Goal: Information Seeking & Learning: Get advice/opinions

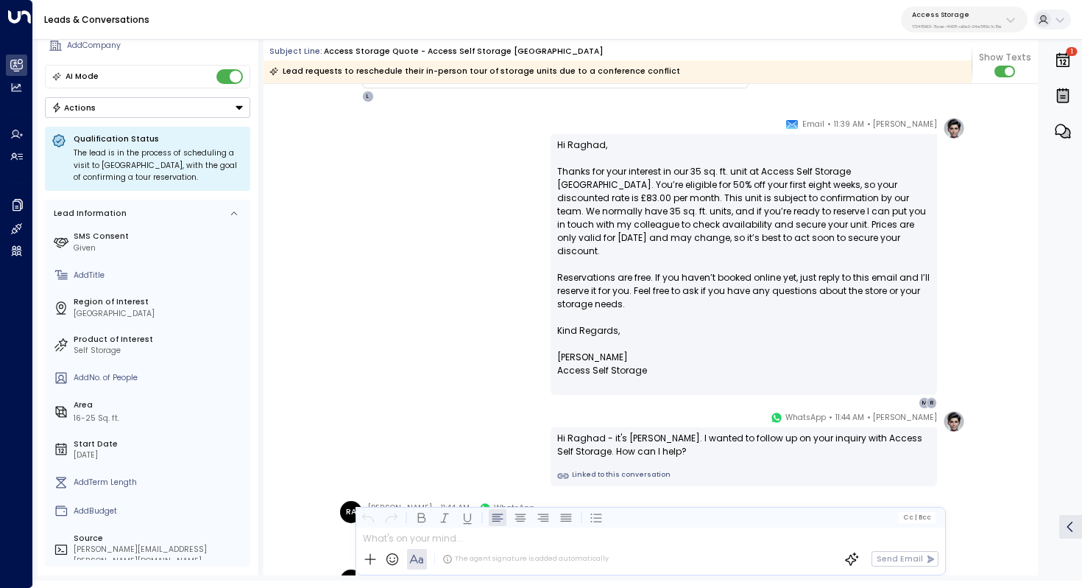
scroll to position [632, 0]
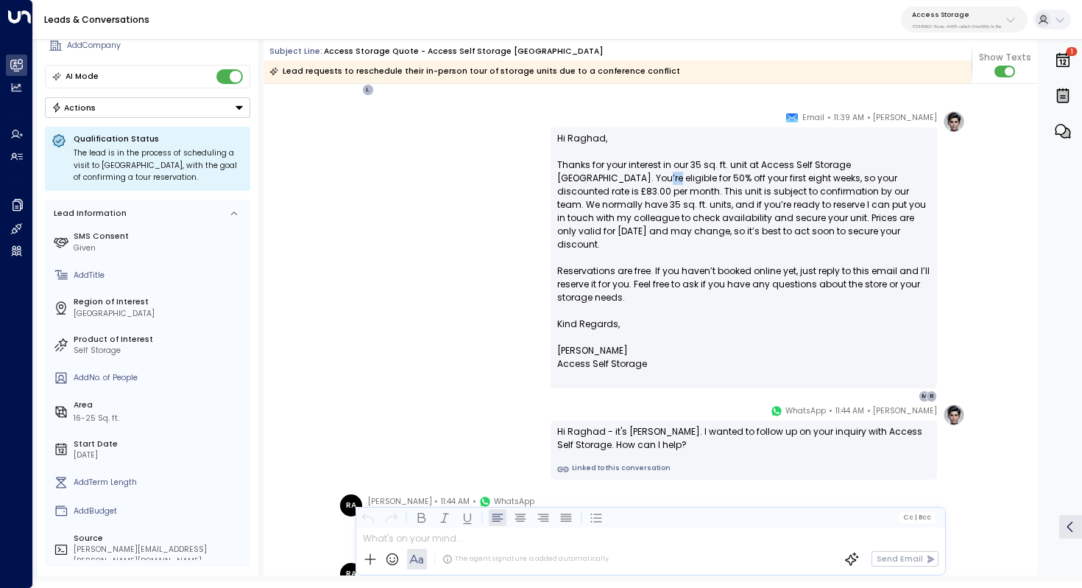
drag, startPoint x: 603, startPoint y: 173, endPoint x: 619, endPoint y: 186, distance: 20.5
click at [619, 186] on p "Hi Raghad, Thanks for your interest in our 35 sq. ft. unit at Access Self Stora…" at bounding box center [743, 225] width 373 height 186
drag, startPoint x: 673, startPoint y: 172, endPoint x: 673, endPoint y: 184, distance: 12.5
click at [673, 184] on p "Hi Raghad, Thanks for your interest in our 35 sq. ft. unit at Access Self Stora…" at bounding box center [743, 225] width 373 height 186
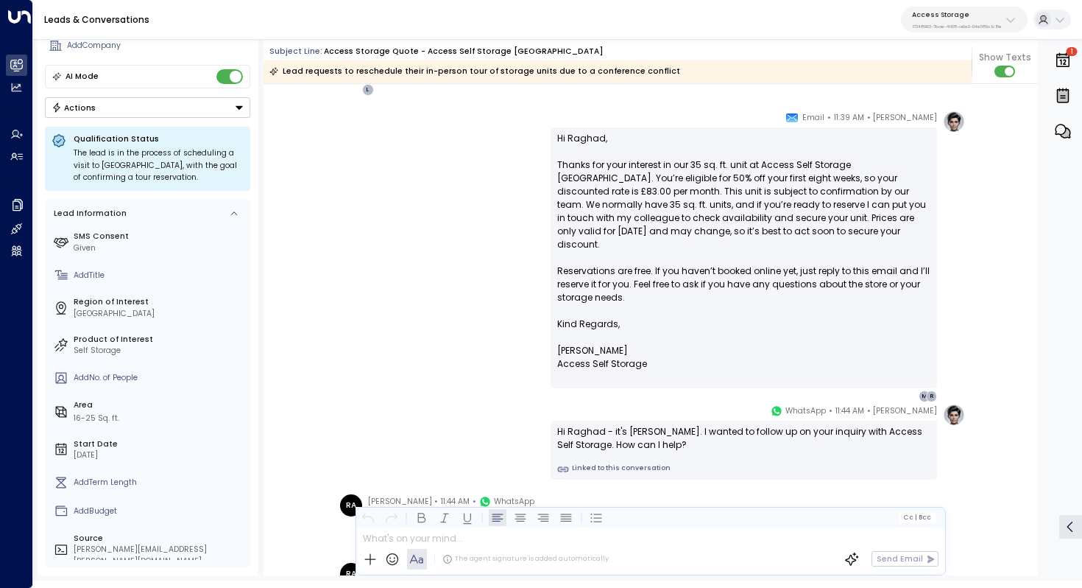
click at [673, 184] on p "Hi Raghad, Thanks for your interest in our 35 sq. ft. unit at Access Self Stora…" at bounding box center [743, 225] width 373 height 186
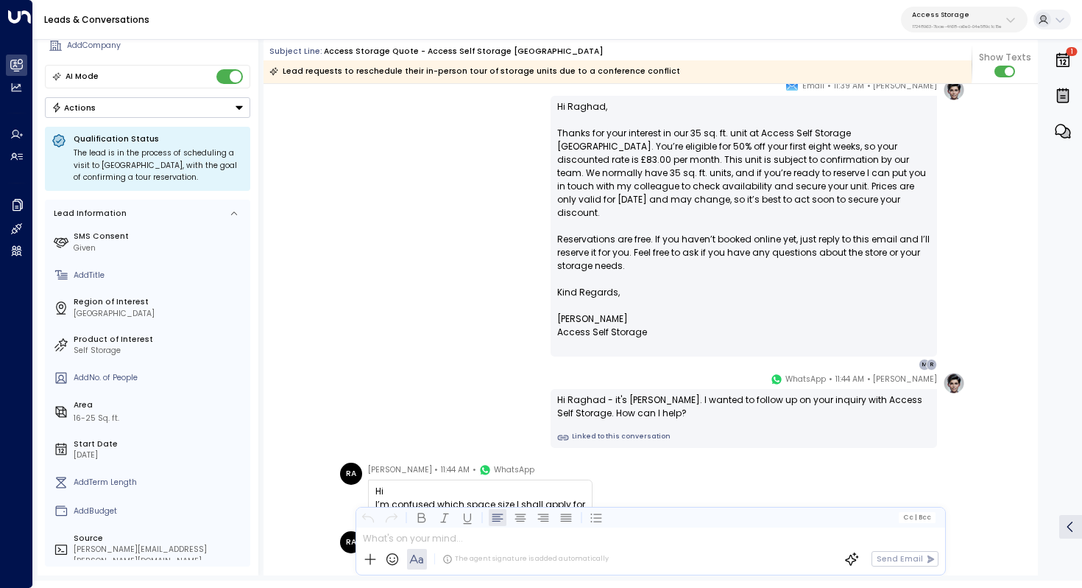
scroll to position [677, 0]
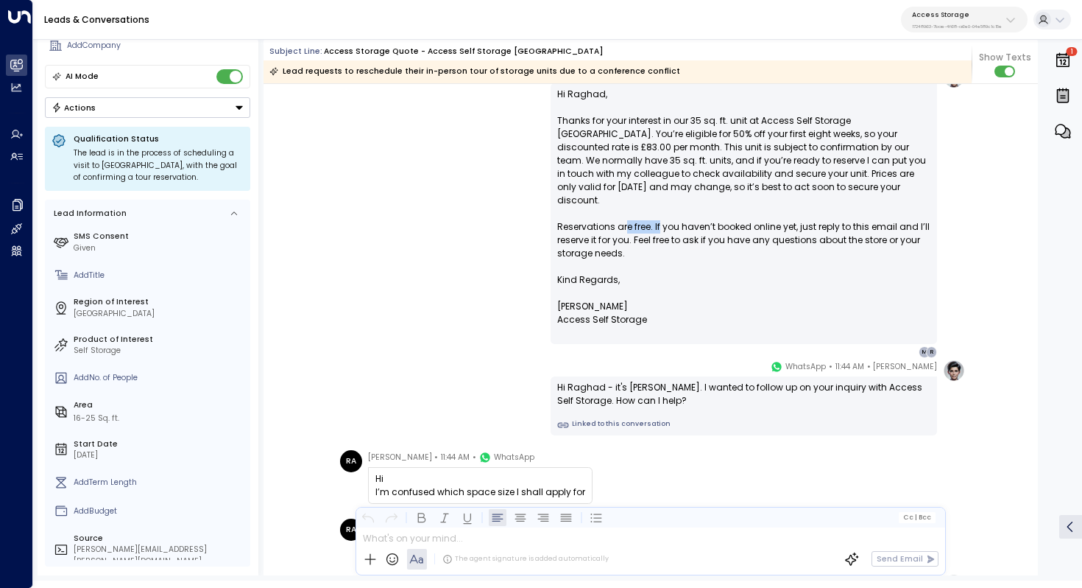
drag, startPoint x: 623, startPoint y: 211, endPoint x: 659, endPoint y: 211, distance: 36.1
click at [659, 211] on p "Hi Raghad, Thanks for your interest in our 35 sq. ft. unit at Access Self Stora…" at bounding box center [743, 181] width 373 height 186
drag, startPoint x: 719, startPoint y: 212, endPoint x: 632, endPoint y: 212, distance: 86.9
click at [632, 212] on p "Hi Raghad, Thanks for your interest in our 35 sq. ft. unit at Access Self Stora…" at bounding box center [743, 181] width 373 height 186
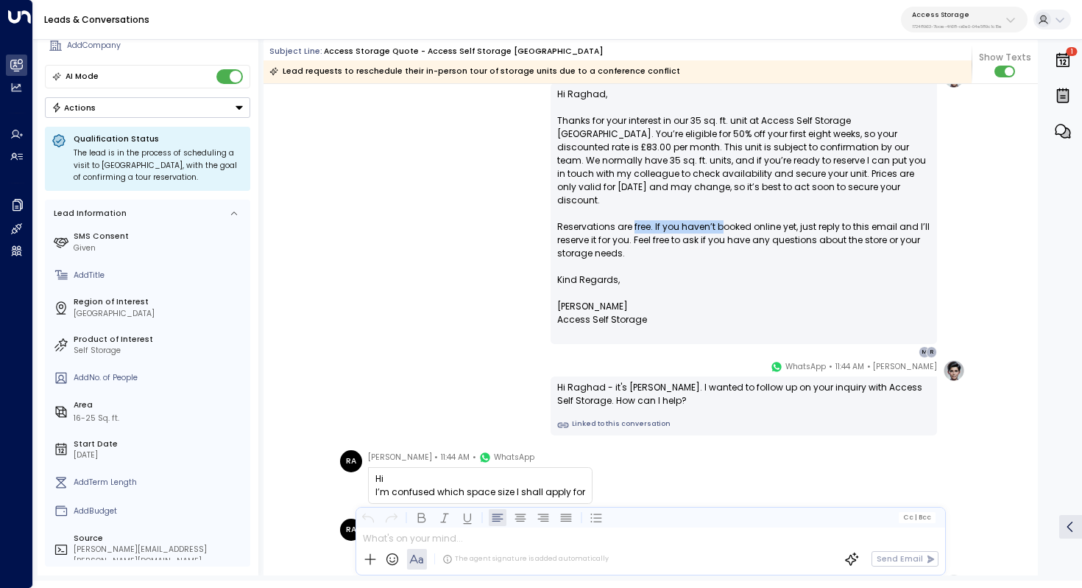
click at [632, 212] on p "Hi Raghad, Thanks for your interest in our 35 sq. ft. unit at Access Self Stora…" at bounding box center [743, 181] width 373 height 186
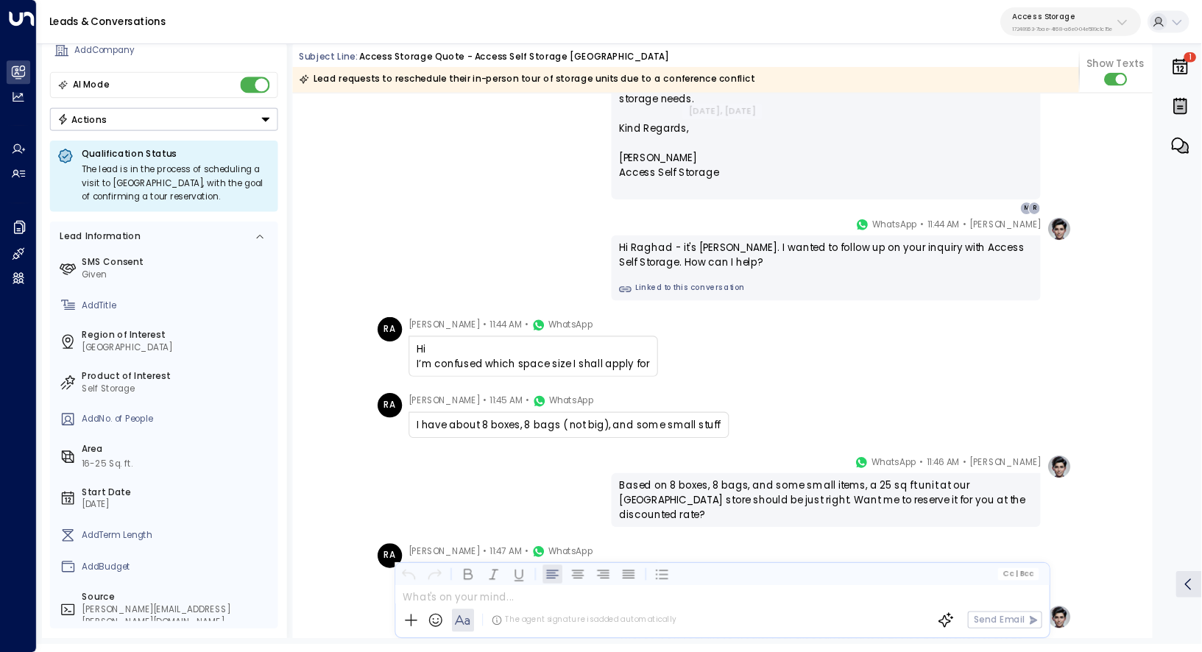
scroll to position [843, 0]
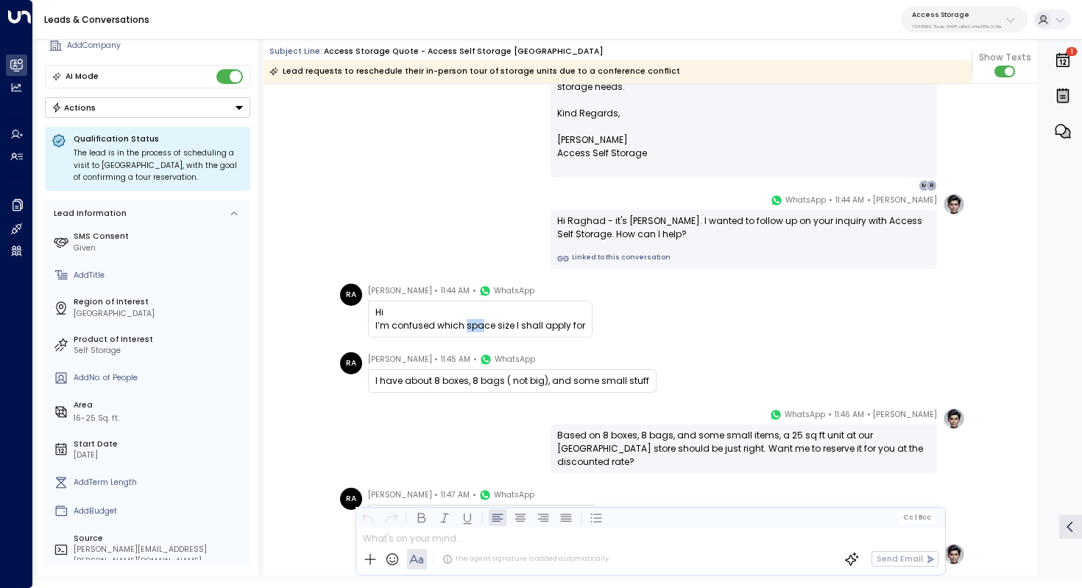
drag, startPoint x: 462, startPoint y: 324, endPoint x: 479, endPoint y: 324, distance: 17.7
click at [479, 324] on div "Hi I’m confused which space size I shall apply for" at bounding box center [481, 319] width 210 height 27
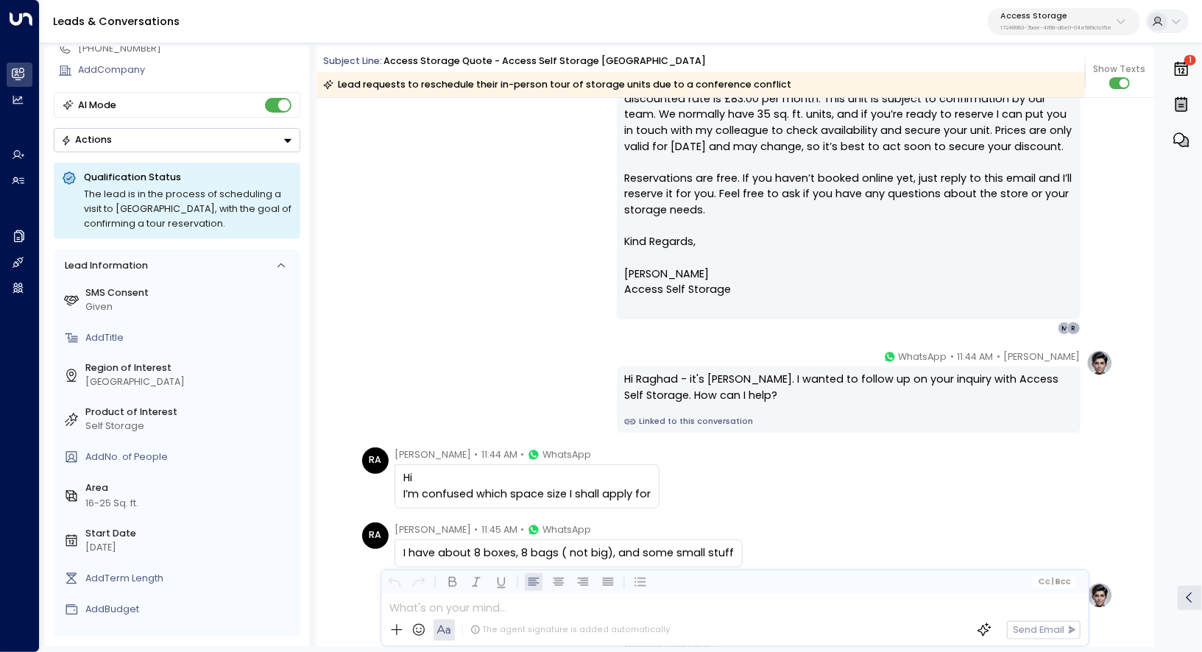
scroll to position [985, 0]
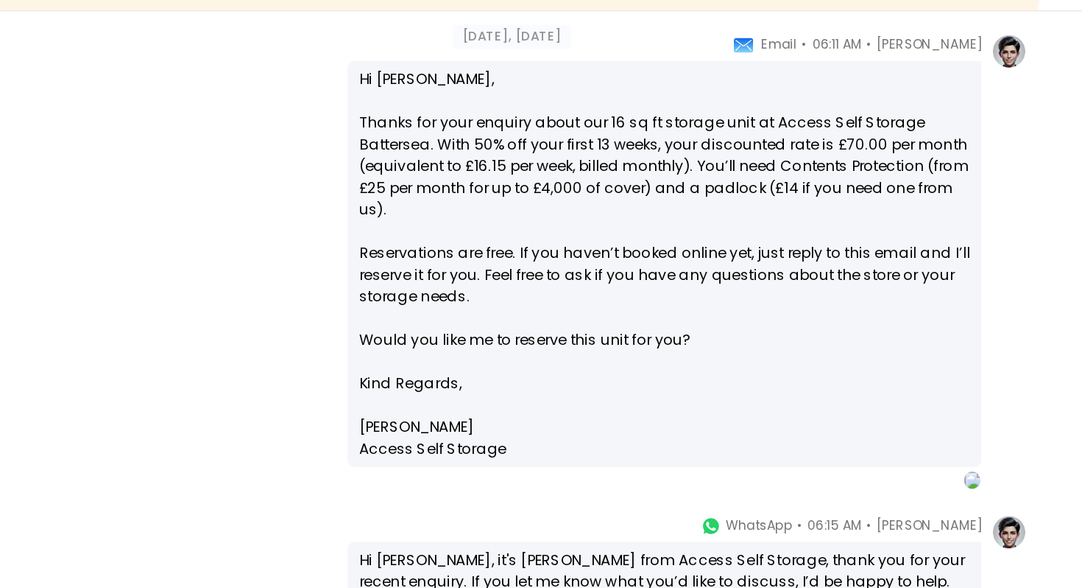
scroll to position [635, 0]
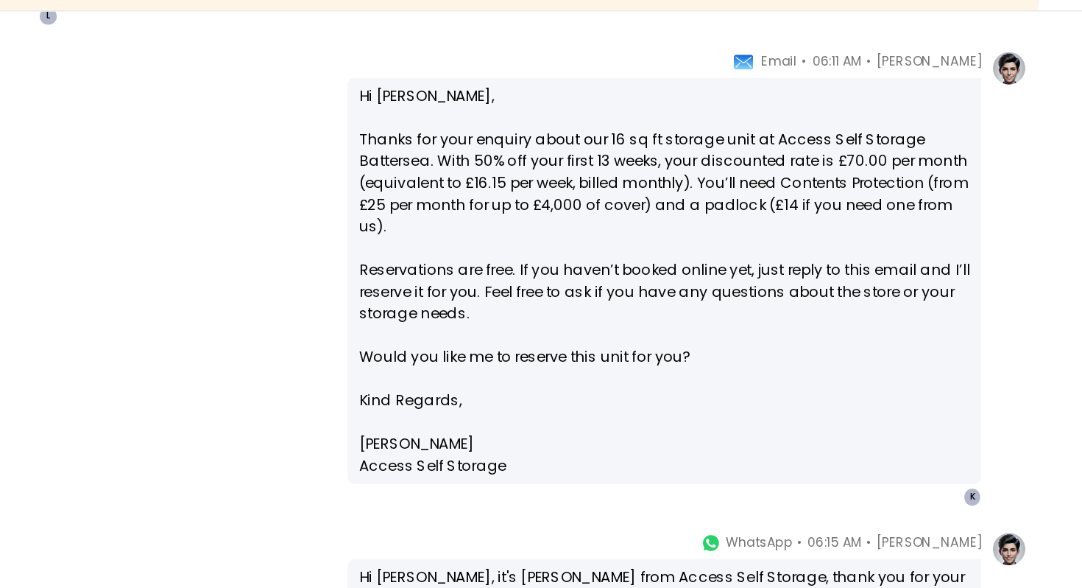
click at [585, 240] on p "Hi [PERSON_NAME], Thanks for your enquiry about our 16 sq ft storage unit at Ac…" at bounding box center [743, 237] width 373 height 186
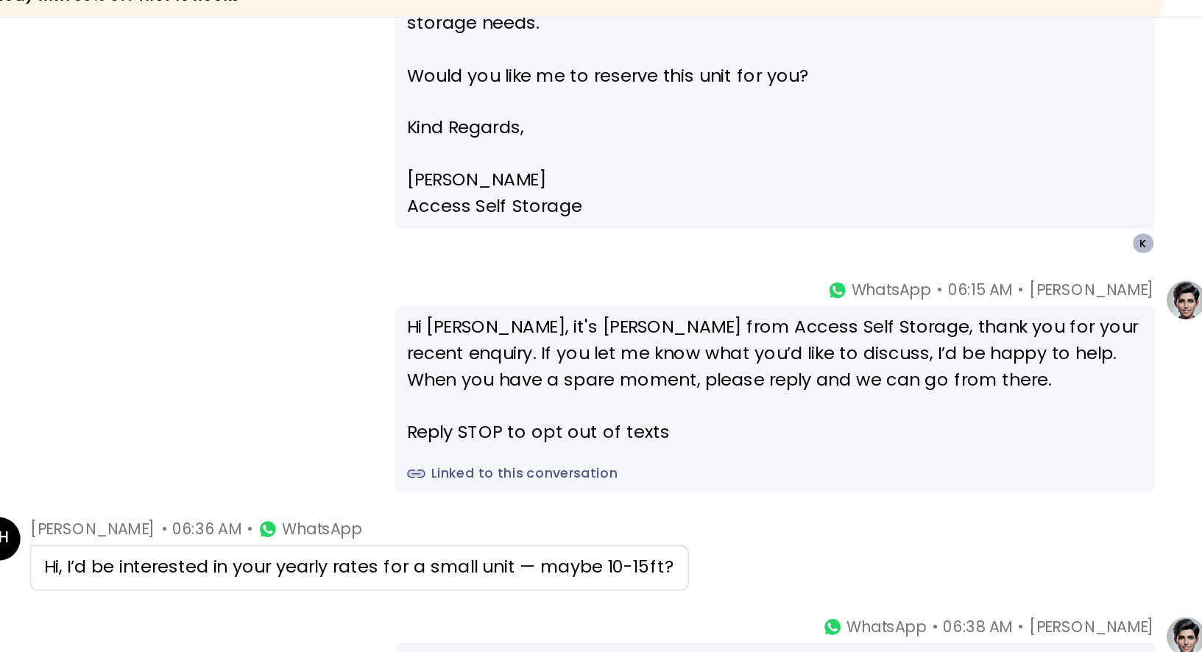
scroll to position [948, 0]
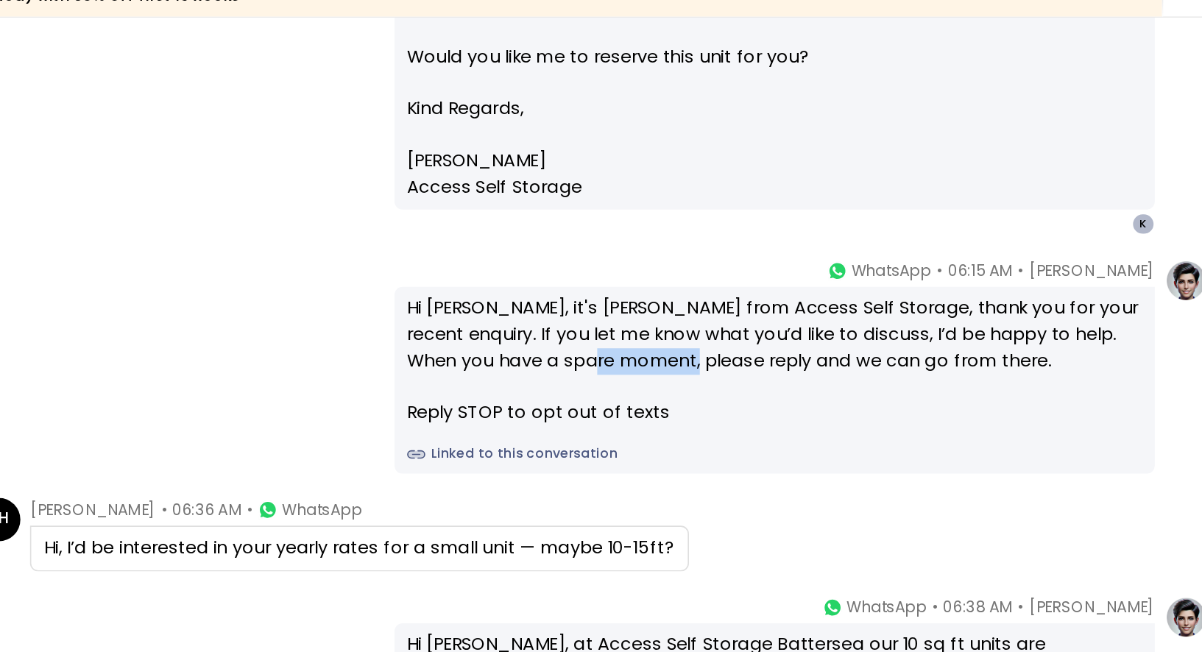
drag, startPoint x: 734, startPoint y: 317, endPoint x: 786, endPoint y: 317, distance: 52.3
click at [786, 317] on div "Hi [PERSON_NAME], it's [PERSON_NAME] from Access Self Storage, thank you for yo…" at bounding box center [848, 322] width 448 height 80
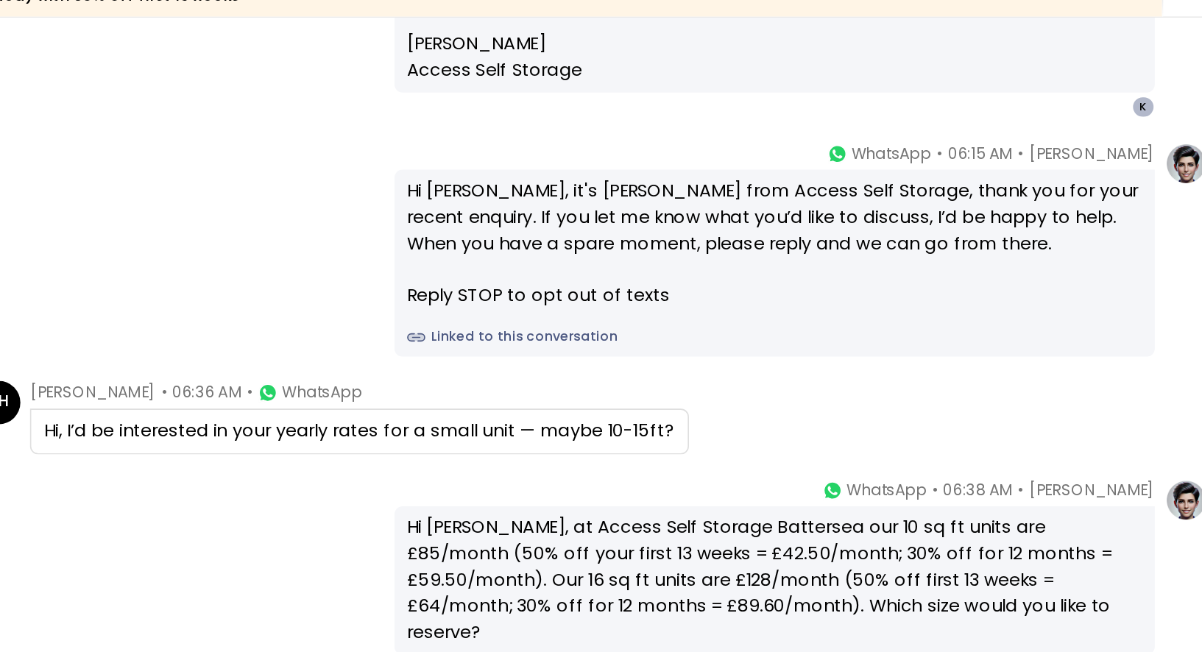
scroll to position [1041, 0]
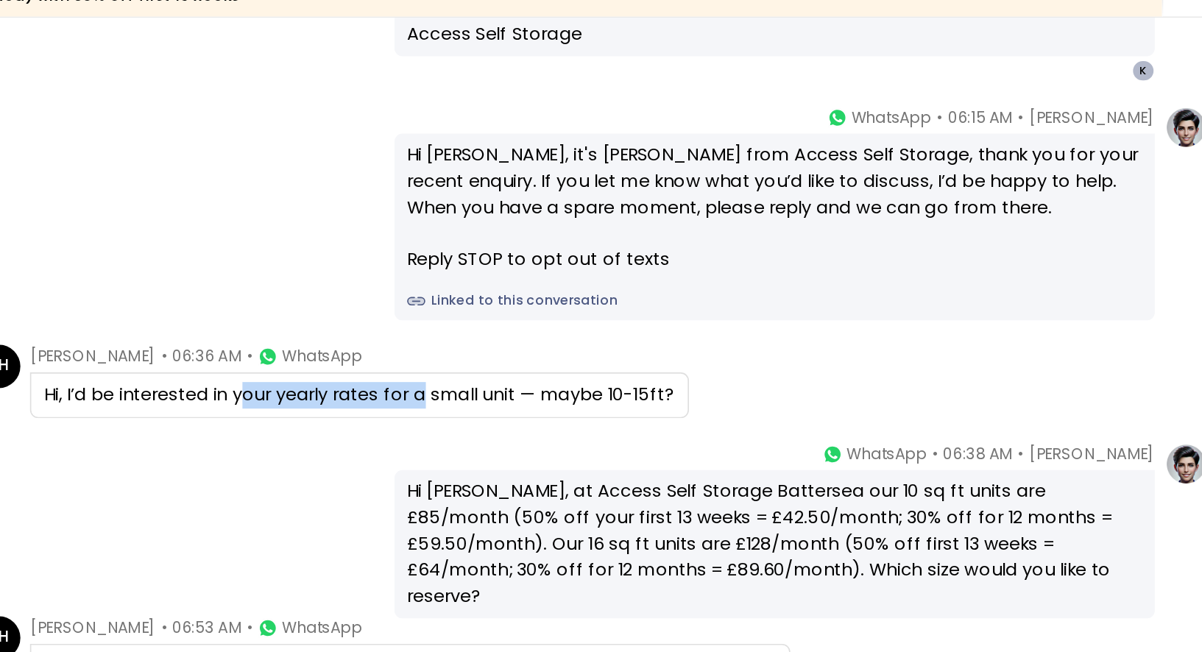
drag, startPoint x: 521, startPoint y: 340, endPoint x: 631, endPoint y: 340, distance: 110.4
click at [631, 340] on div "Hi, I’d be interested in your yearly rates for a small unit — maybe 10-15ft?" at bounding box center [595, 343] width 384 height 16
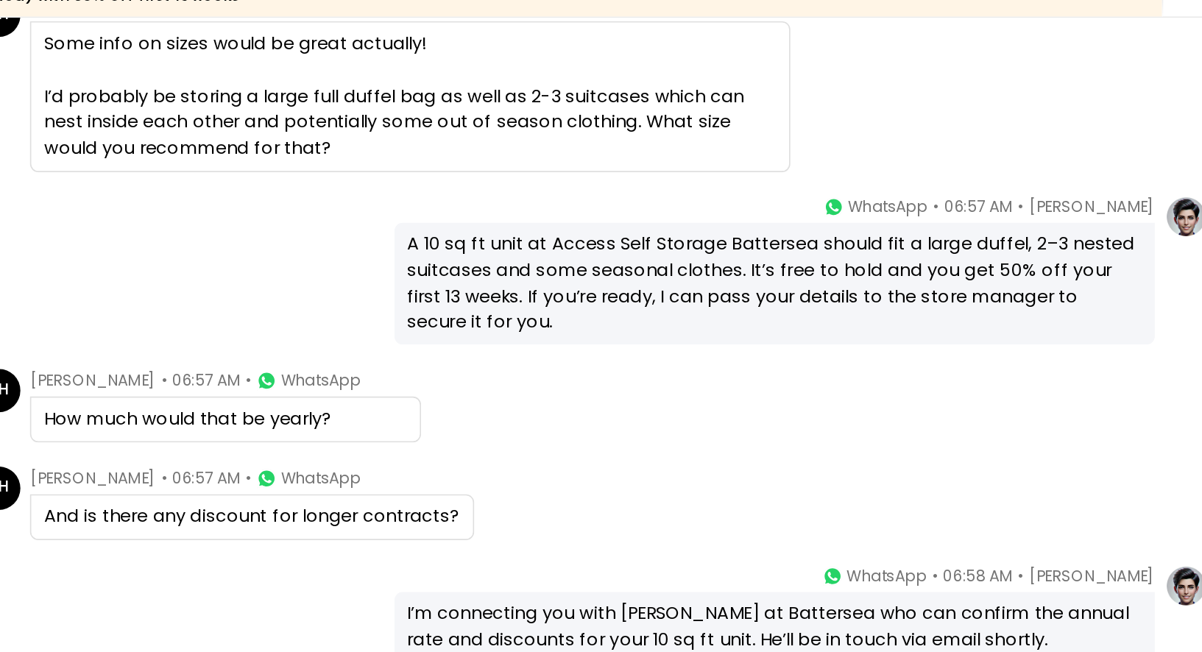
scroll to position [1577, 0]
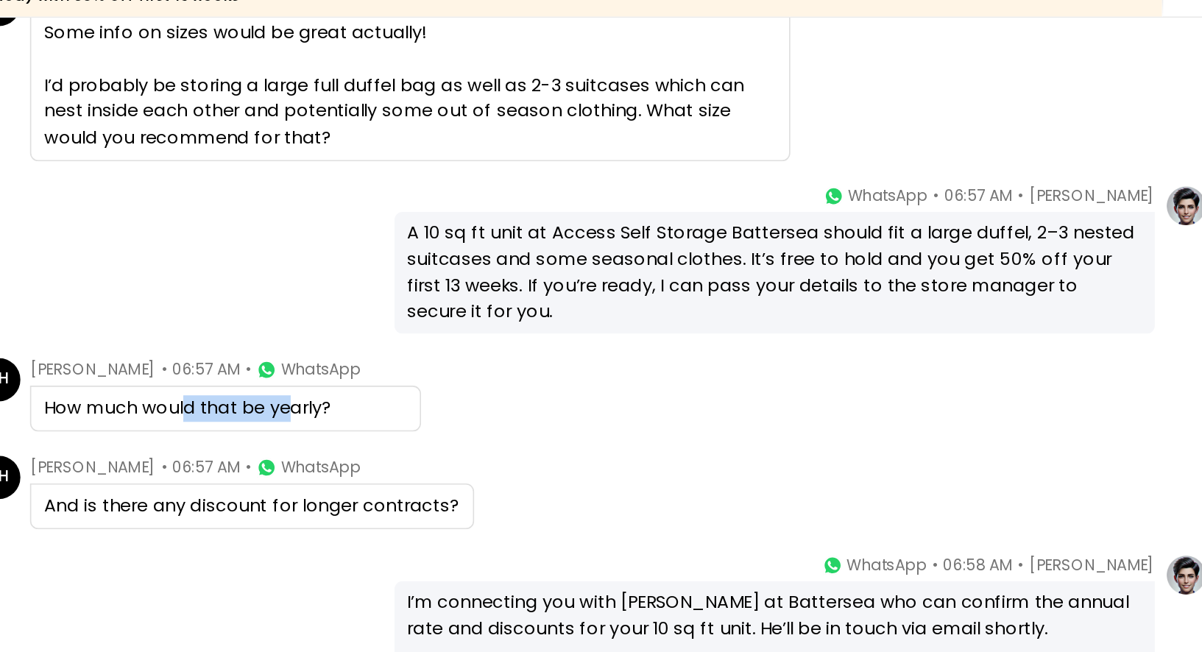
drag, startPoint x: 486, startPoint y: 349, endPoint x: 551, endPoint y: 349, distance: 65.5
click at [551, 349] on div "How much would that be yearly?" at bounding box center [513, 351] width 221 height 16
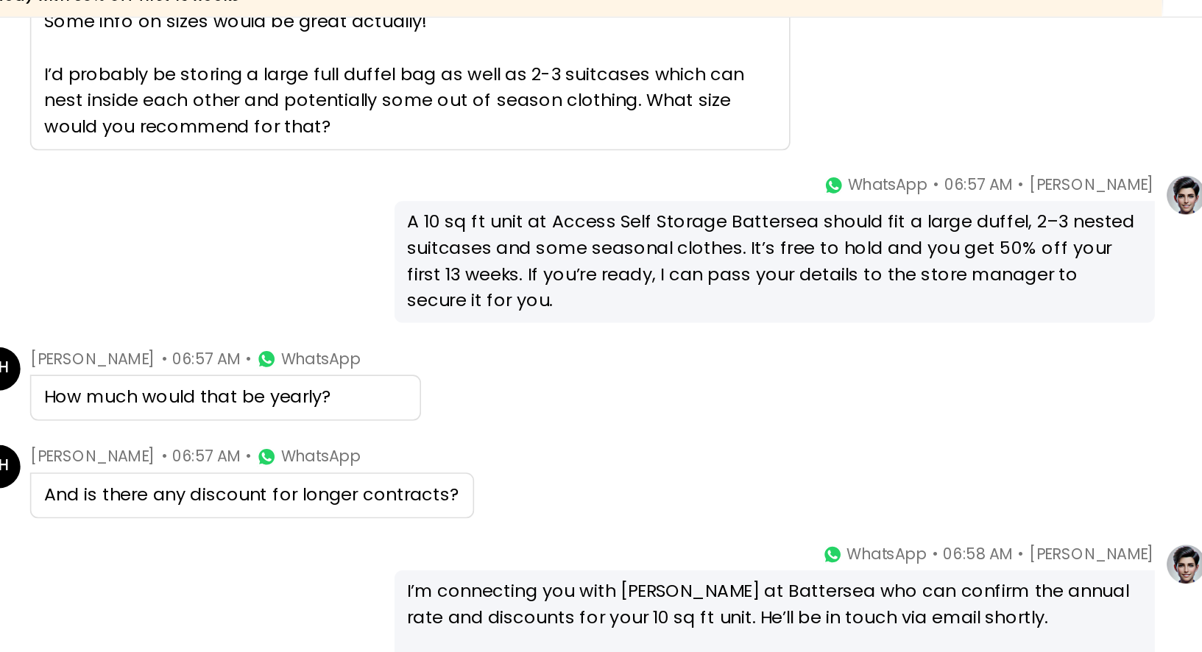
scroll to position [1584, 0]
drag, startPoint x: 496, startPoint y: 402, endPoint x: 574, endPoint y: 402, distance: 78.0
click at [574, 402] on div "And is there any discount for longer contracts?" at bounding box center [529, 404] width 253 height 16
drag, startPoint x: 607, startPoint y: 402, endPoint x: 571, endPoint y: 402, distance: 36.1
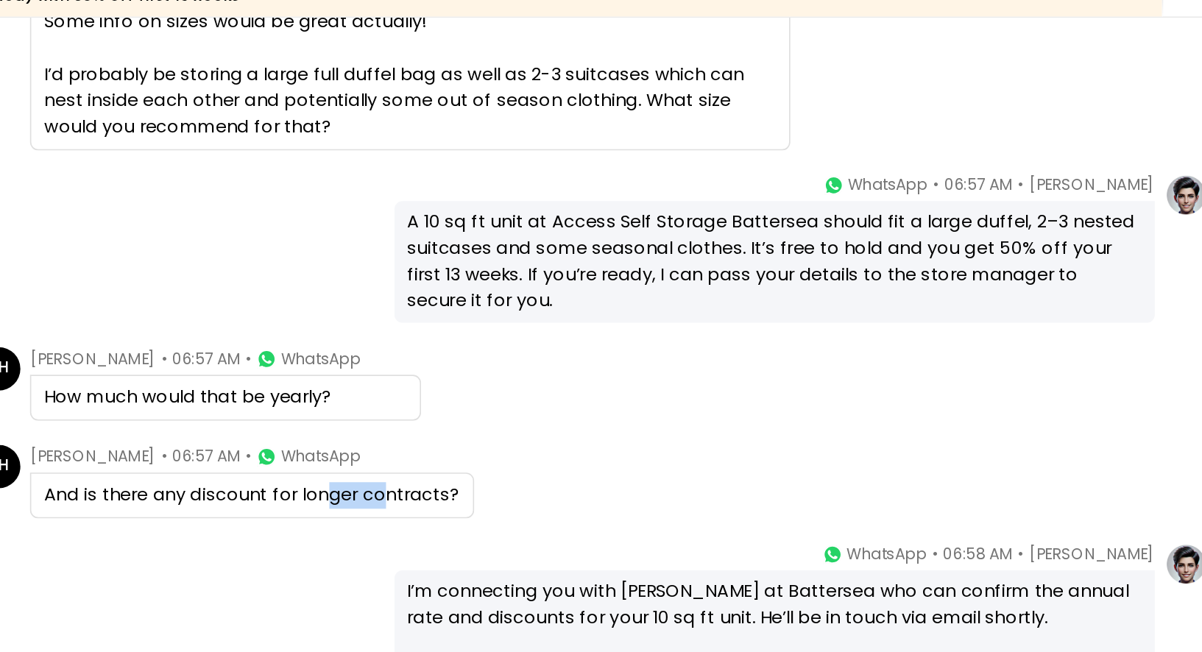
click at [571, 402] on div "And is there any discount for longer contracts?" at bounding box center [529, 404] width 253 height 16
click at [655, 434] on div "[PERSON_NAME] • 06:58 AM • WhatsApp I’m connecting you with [PERSON_NAME] at Ba…" at bounding box center [849, 474] width 464 height 83
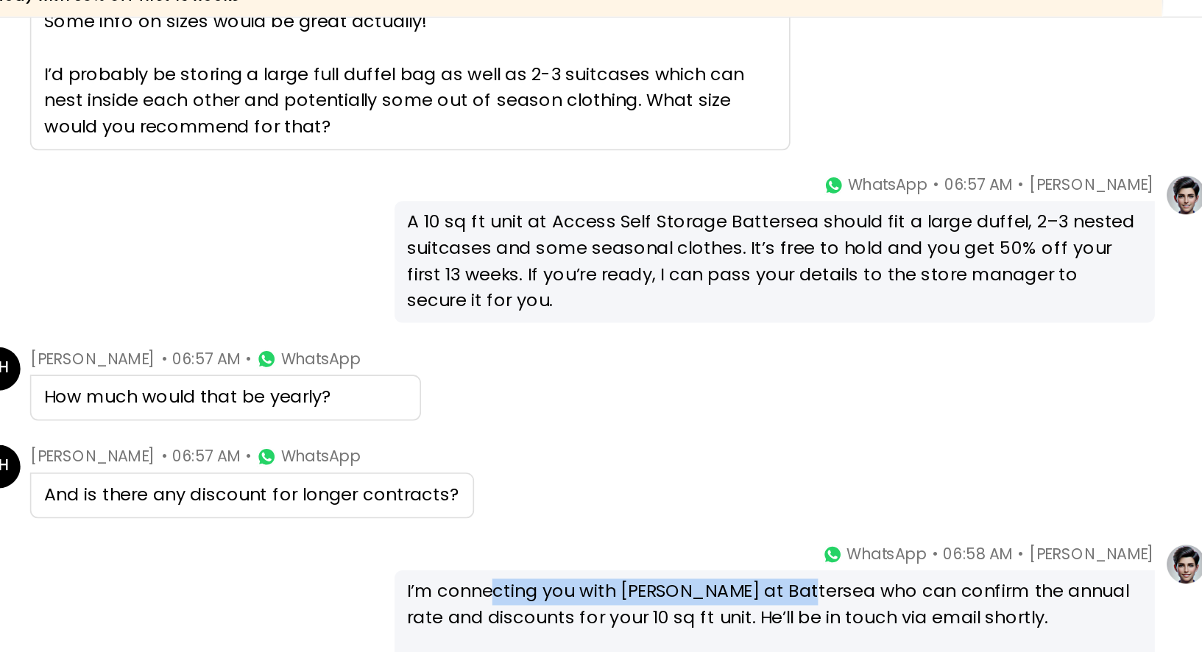
drag, startPoint x: 677, startPoint y: 458, endPoint x: 859, endPoint y: 461, distance: 181.2
click at [859, 461] on div "I’m connecting you with [PERSON_NAME] at Battersea who can confirm the annual r…" at bounding box center [848, 471] width 448 height 32
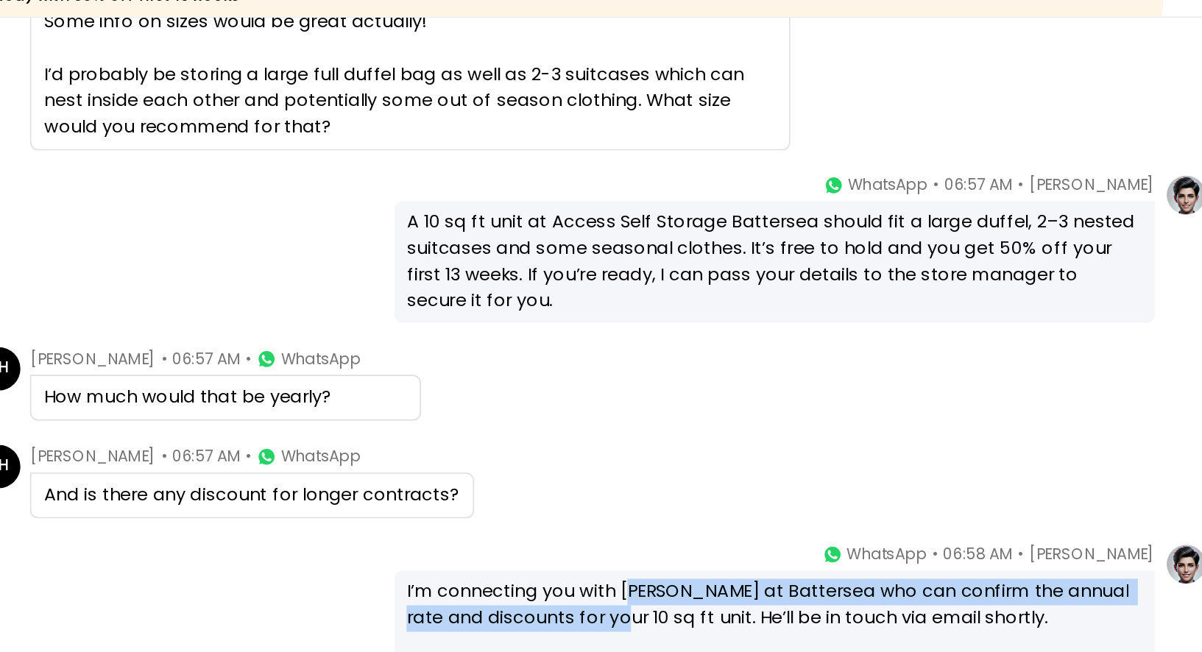
drag, startPoint x: 758, startPoint y: 458, endPoint x: 747, endPoint y: 474, distance: 20.0
click at [747, 474] on div "I’m connecting you with [PERSON_NAME] at Battersea who can confirm the annual r…" at bounding box center [848, 471] width 448 height 32
drag, startPoint x: 783, startPoint y: 467, endPoint x: 782, endPoint y: 474, distance: 7.4
click at [782, 474] on div "I’m connecting you with [PERSON_NAME] at Battersea who can confirm the annual r…" at bounding box center [848, 471] width 448 height 32
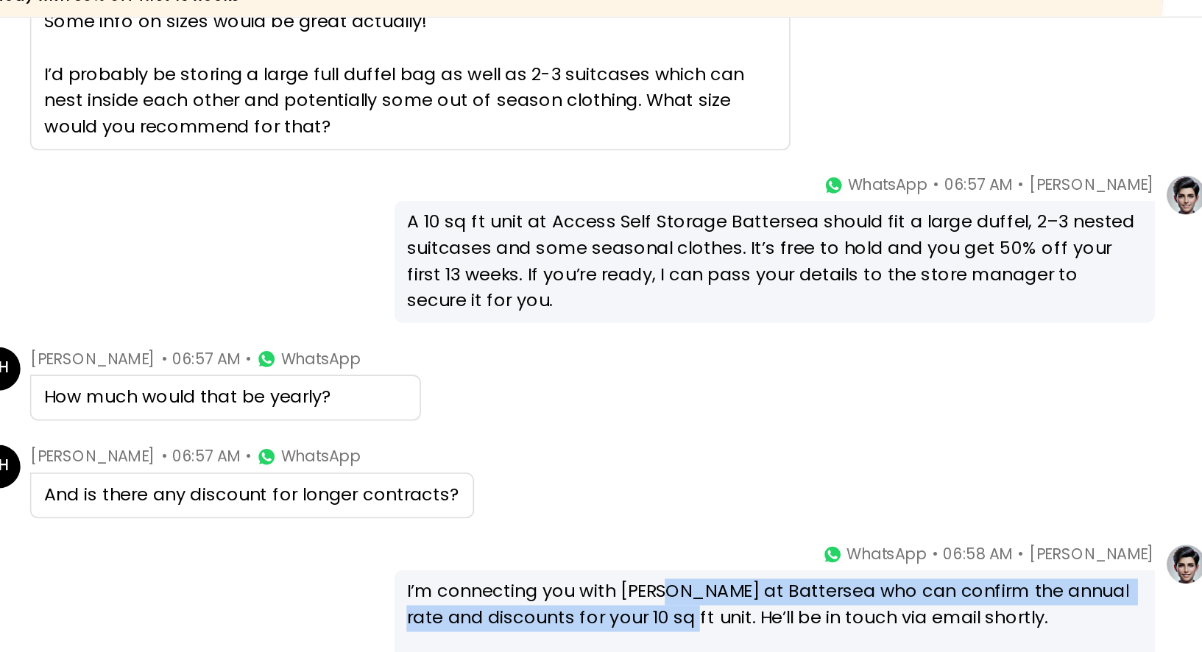
click at [782, 474] on div "I’m connecting you with [PERSON_NAME] at Battersea who can confirm the annual r…" at bounding box center [848, 471] width 448 height 32
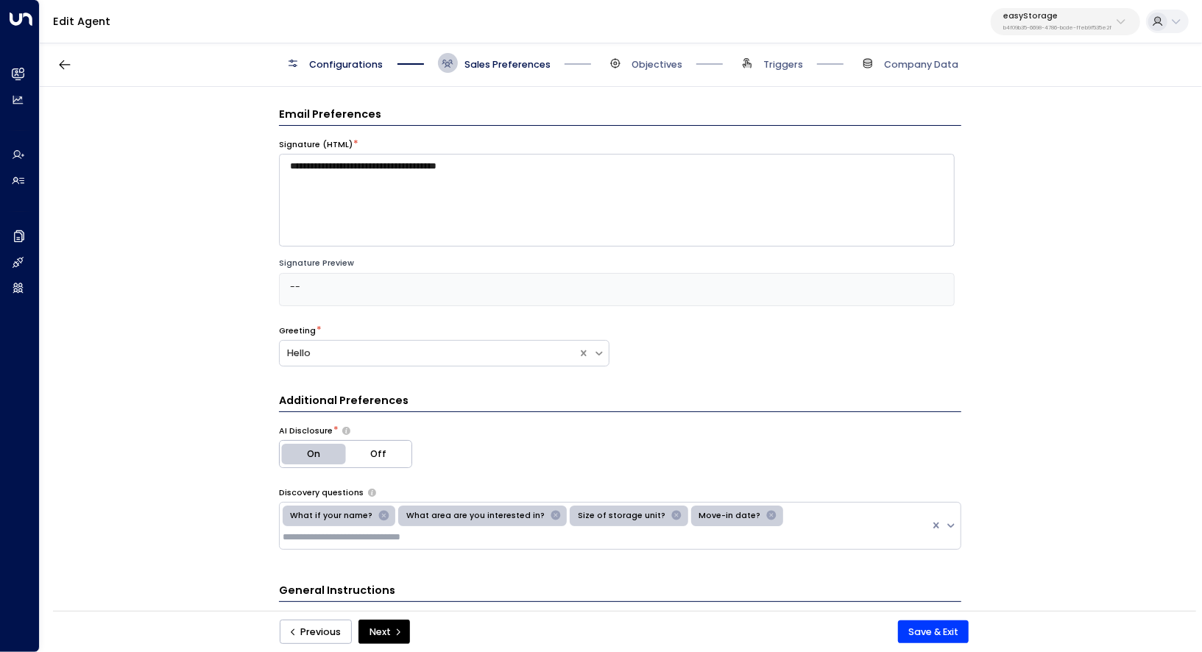
scroll to position [1184, 0]
